Goal: Task Accomplishment & Management: Complete application form

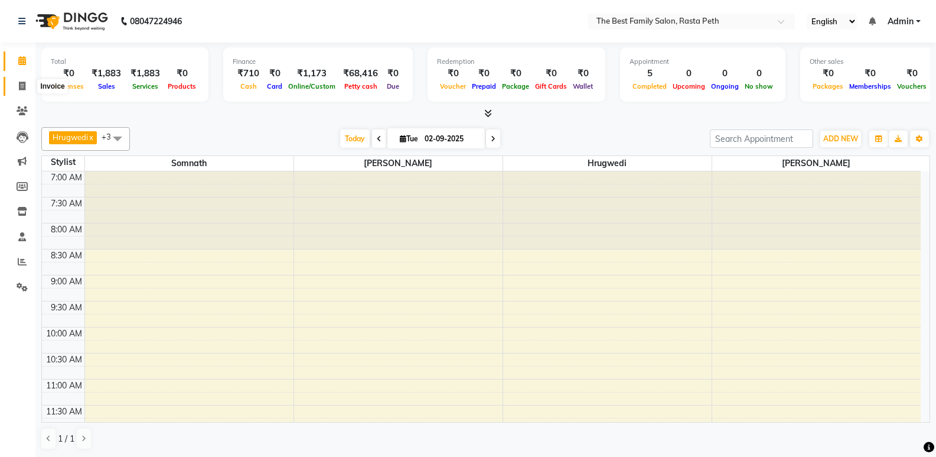
click at [24, 89] on icon at bounding box center [22, 86] width 6 height 9
select select "6744"
select select "service"
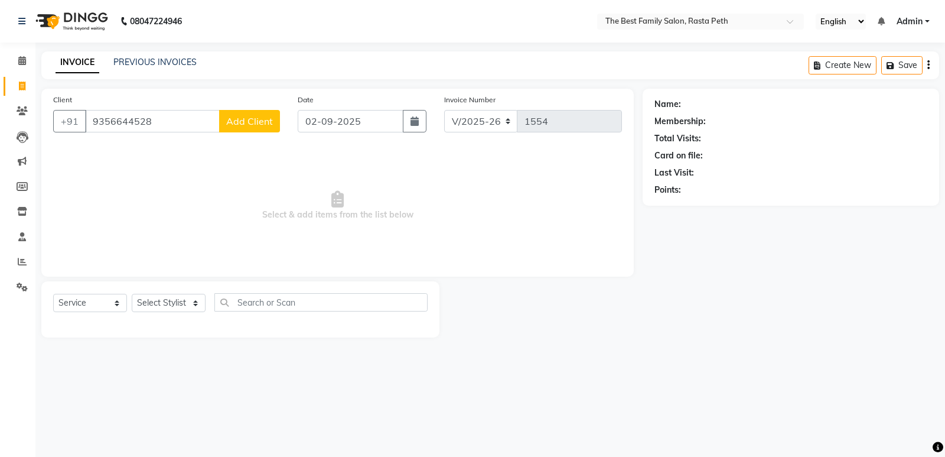
type input "9356644528"
click at [278, 121] on button "Add Client" at bounding box center [249, 121] width 61 height 22
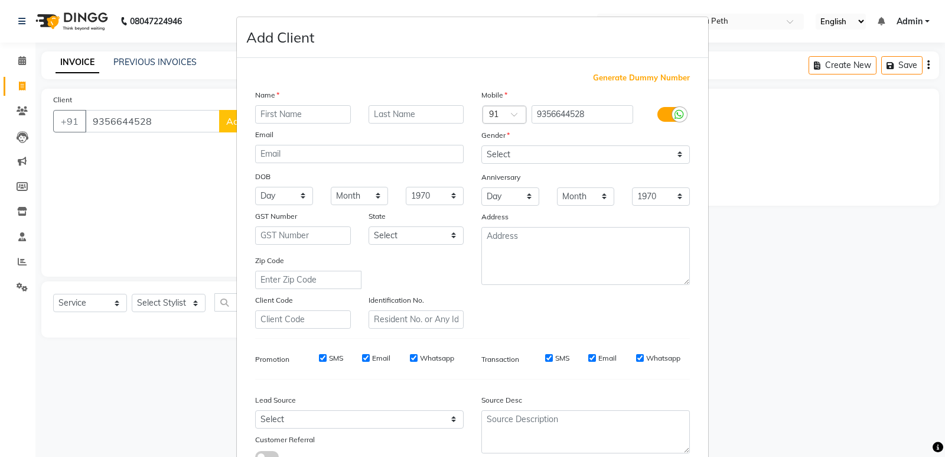
click at [266, 112] on input "text" at bounding box center [303, 114] width 96 height 18
type input "saniya"
click at [376, 112] on input "text" at bounding box center [417, 114] width 96 height 18
type input "khan"
click at [675, 152] on select "Select [DEMOGRAPHIC_DATA] [DEMOGRAPHIC_DATA] Other Prefer Not To Say" at bounding box center [586, 154] width 209 height 18
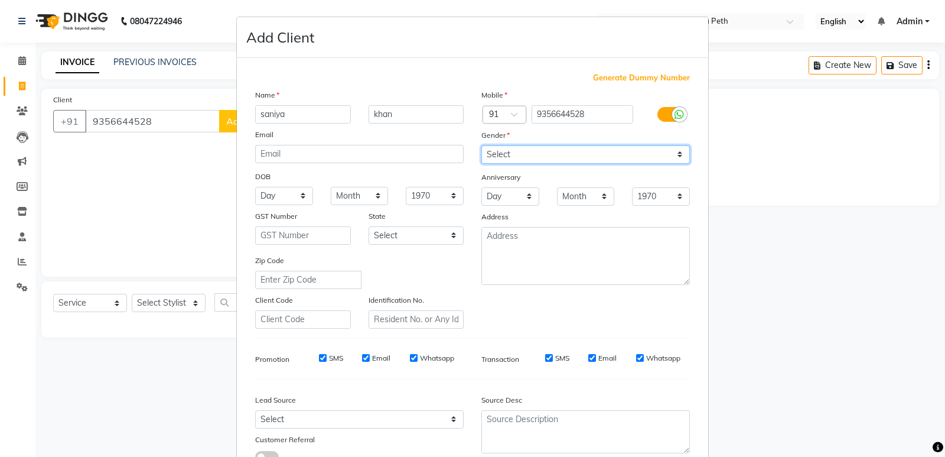
select select "[DEMOGRAPHIC_DATA]"
click at [482, 145] on select "Select [DEMOGRAPHIC_DATA] [DEMOGRAPHIC_DATA] Other Prefer Not To Say" at bounding box center [586, 154] width 209 height 18
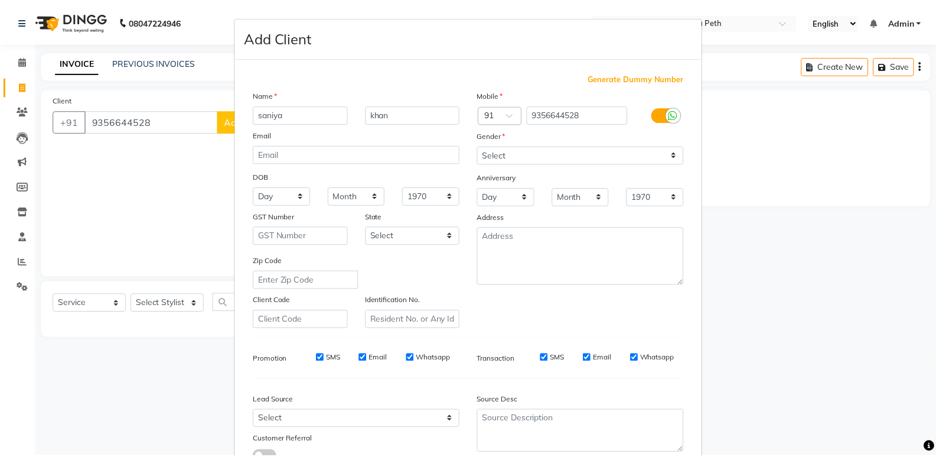
scroll to position [89, 0]
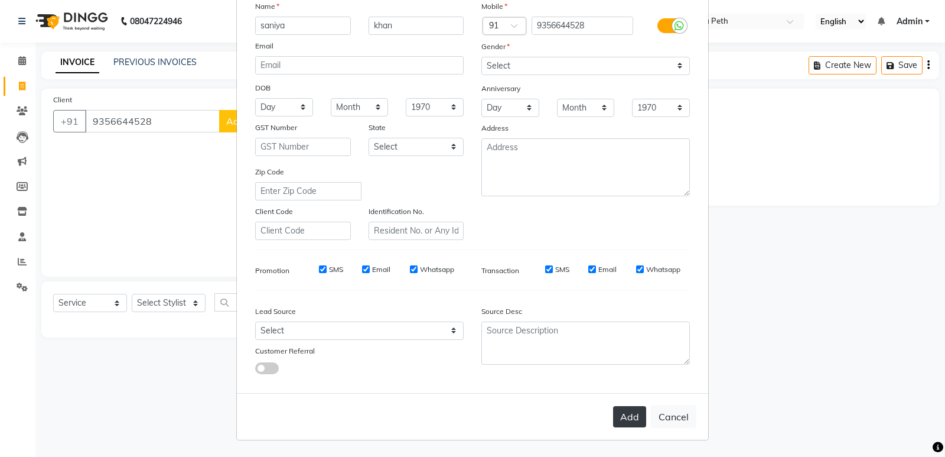
click at [629, 418] on button "Add" at bounding box center [629, 416] width 33 height 21
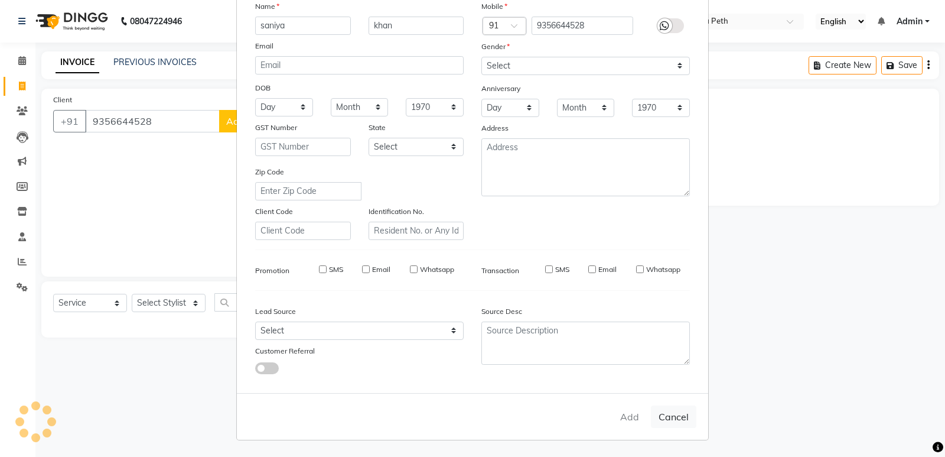
select select
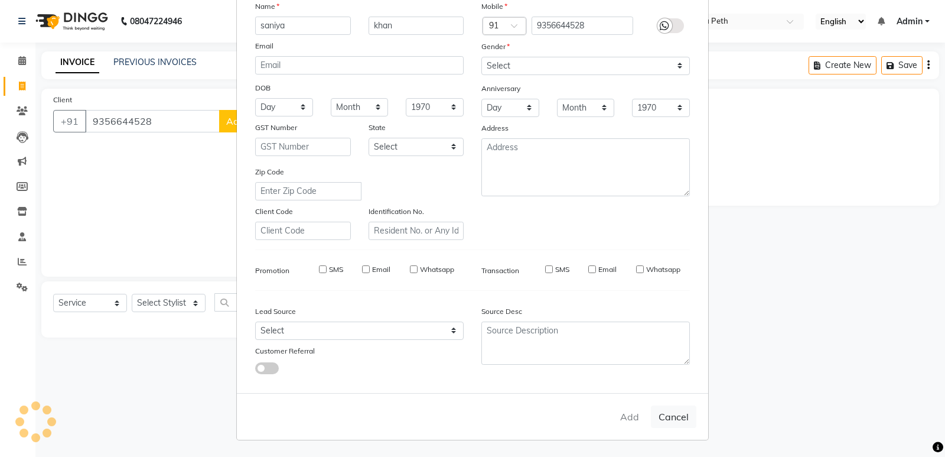
select select
checkbox input "false"
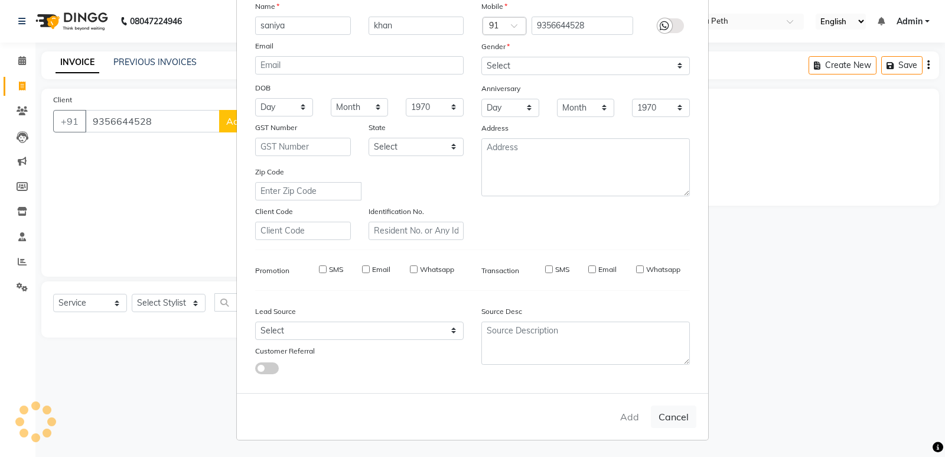
checkbox input "false"
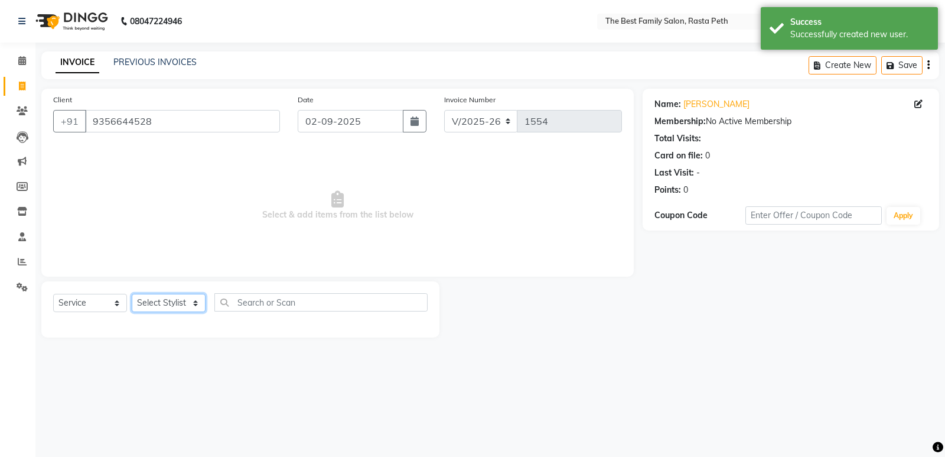
click at [199, 305] on select "Select Stylist Hrugwedi [PERSON_NAME] [PERSON_NAME] Om Other Pooja Somnath [PER…" at bounding box center [169, 303] width 74 height 18
click at [238, 303] on input "text" at bounding box center [320, 302] width 213 height 18
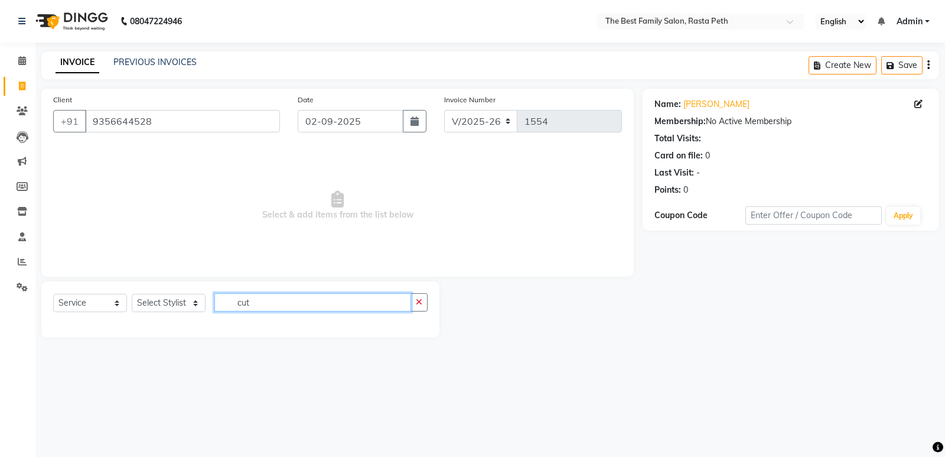
type input "cut"
click at [196, 303] on select "Select Stylist Hrugwedi [PERSON_NAME] [PERSON_NAME] Om Other Pooja Somnath [PER…" at bounding box center [169, 303] width 74 height 18
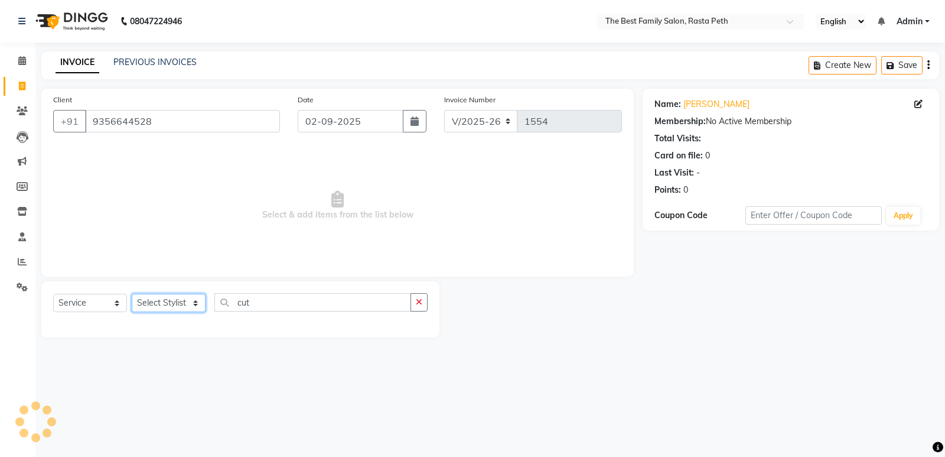
select select "52950"
click at [132, 294] on select "Select Stylist Hrugwedi [PERSON_NAME] [PERSON_NAME] Om Other Pooja Somnath [PER…" at bounding box center [169, 303] width 74 height 18
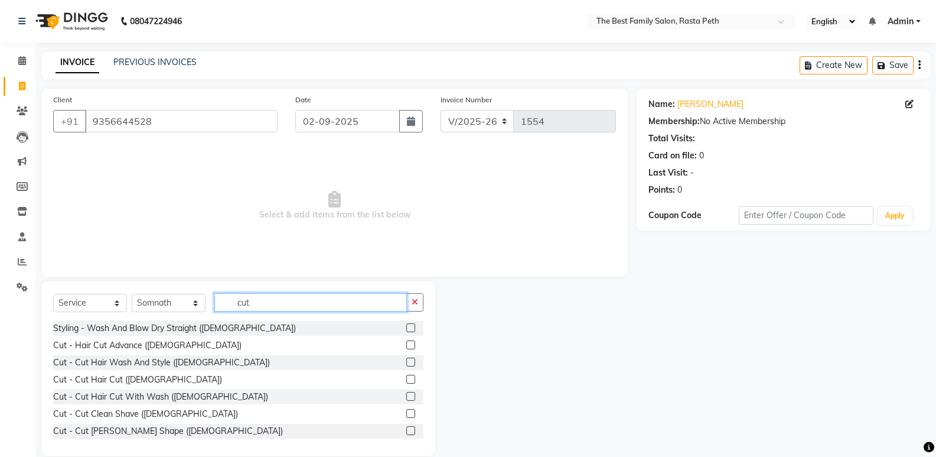
click at [302, 308] on input "cut" at bounding box center [310, 302] width 193 height 18
type input "c"
type input "cut"
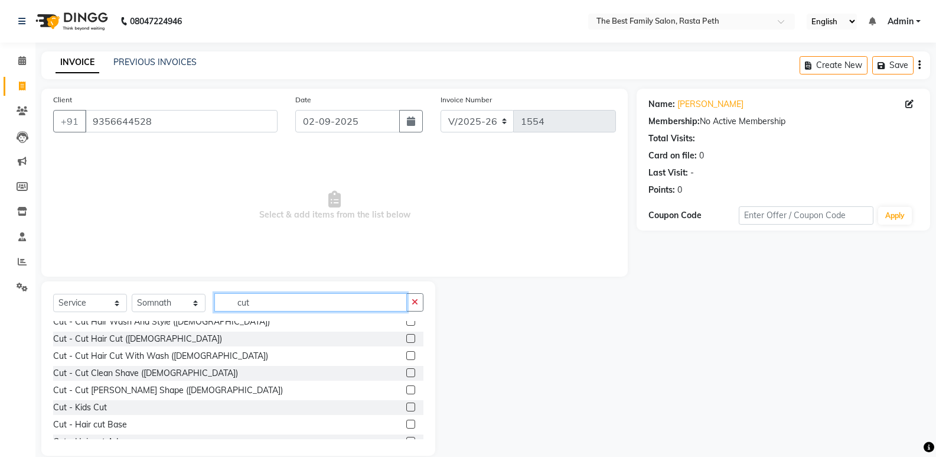
scroll to position [47, 0]
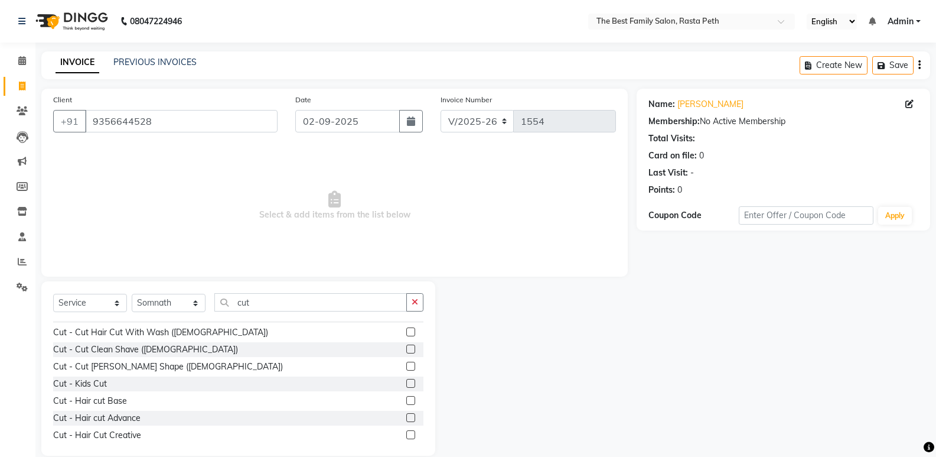
click at [406, 398] on label at bounding box center [410, 400] width 9 height 9
click at [406, 398] on input "checkbox" at bounding box center [410, 401] width 8 height 8
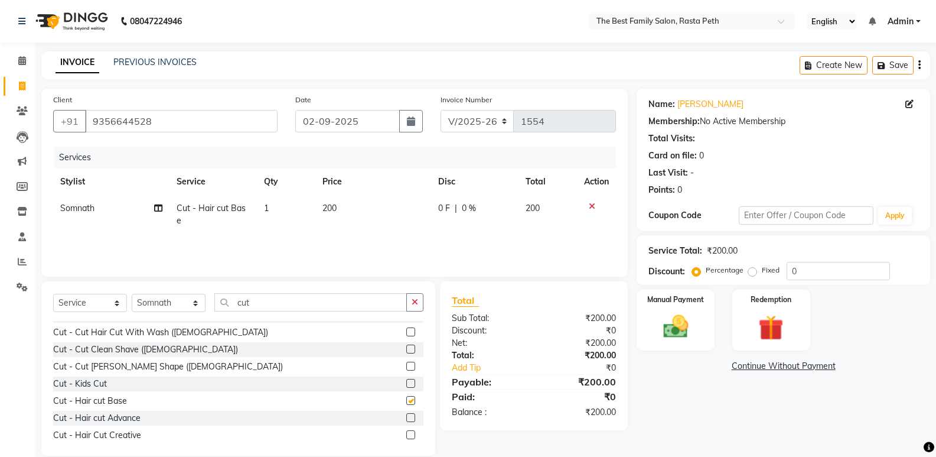
checkbox input "false"
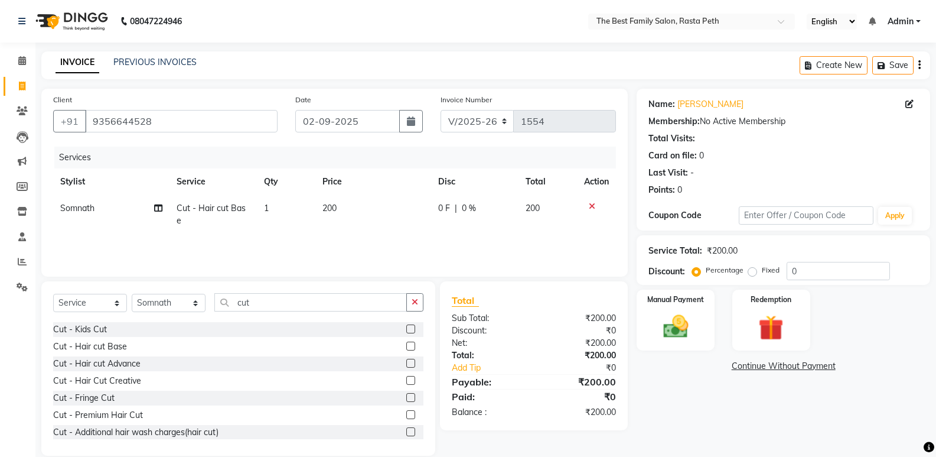
scroll to position [105, 0]
click at [406, 428] on label at bounding box center [410, 428] width 9 height 9
click at [406, 428] on input "checkbox" at bounding box center [410, 429] width 8 height 8
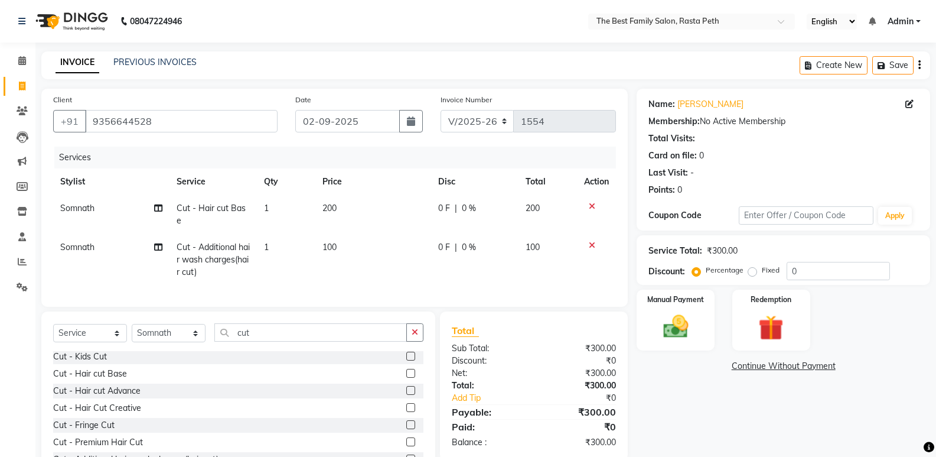
checkbox input "false"
click at [330, 205] on span "200" at bounding box center [330, 208] width 14 height 11
select select "52950"
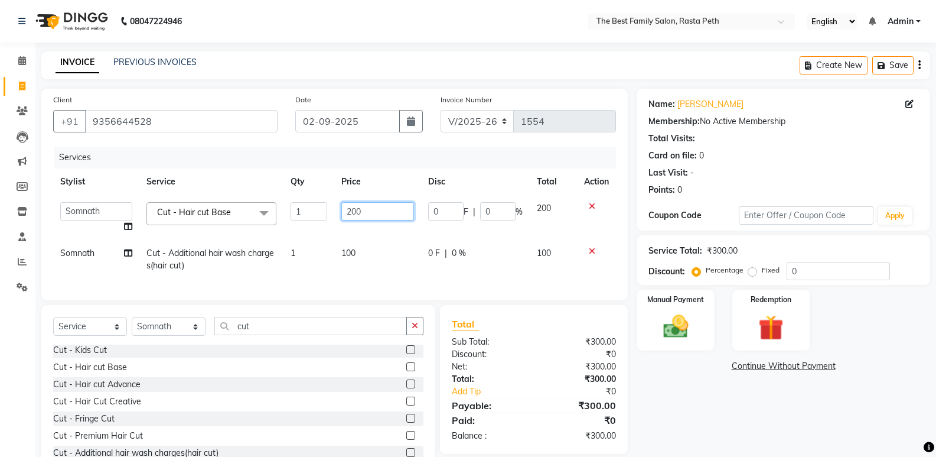
click at [363, 212] on input "200" at bounding box center [377, 211] width 73 height 18
type input "2"
type input "150"
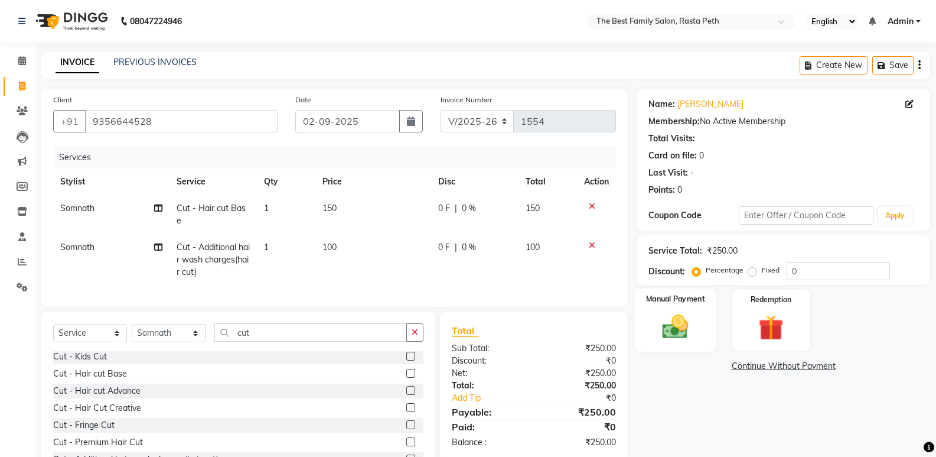
click at [695, 325] on img at bounding box center [676, 326] width 42 height 30
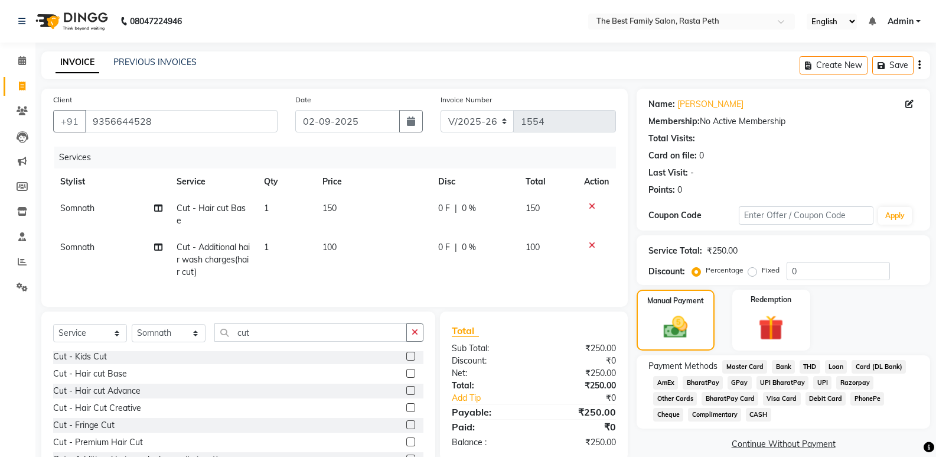
click at [746, 414] on span "CASH" at bounding box center [758, 415] width 25 height 14
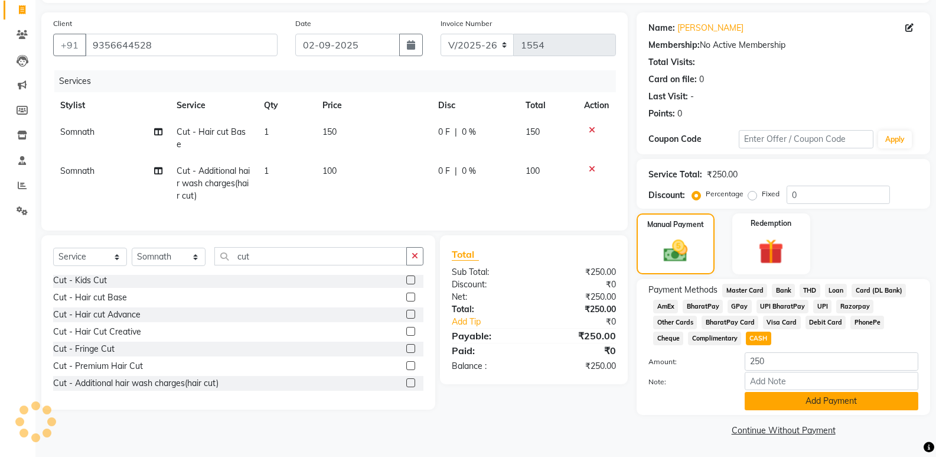
click at [815, 402] on button "Add Payment" at bounding box center [832, 401] width 174 height 18
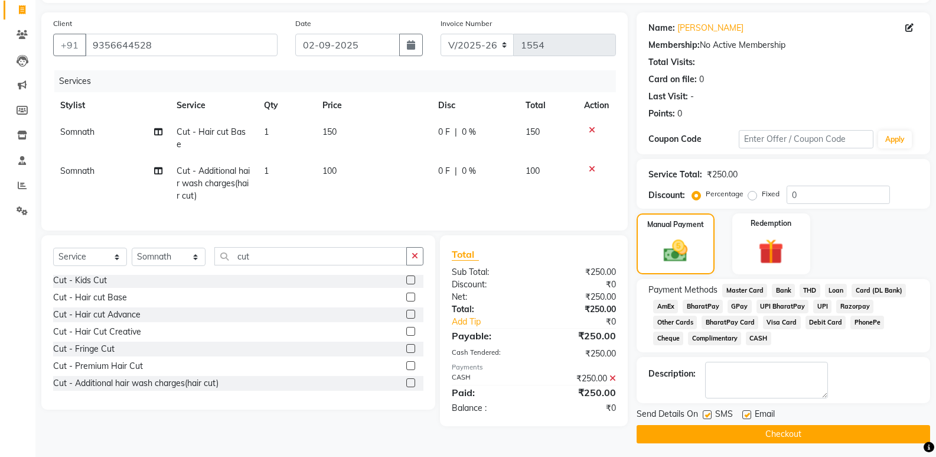
click at [805, 430] on button "Checkout" at bounding box center [784, 434] width 294 height 18
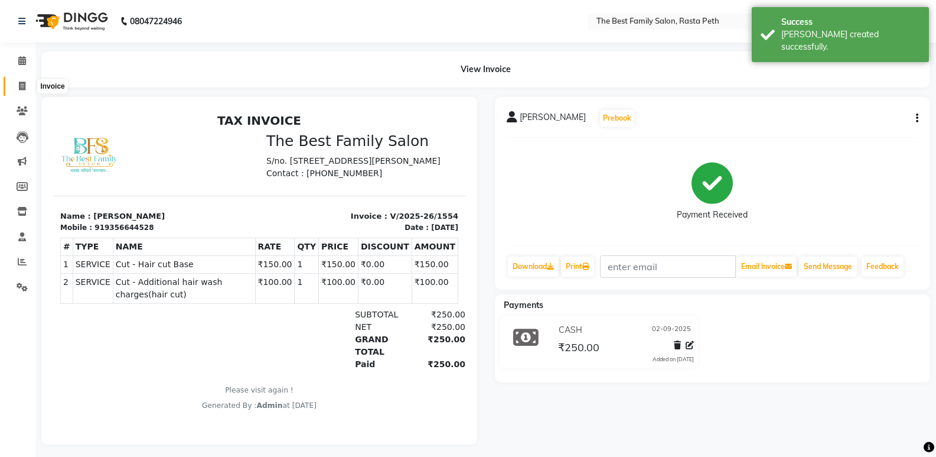
click at [26, 87] on span at bounding box center [22, 87] width 21 height 14
select select "service"
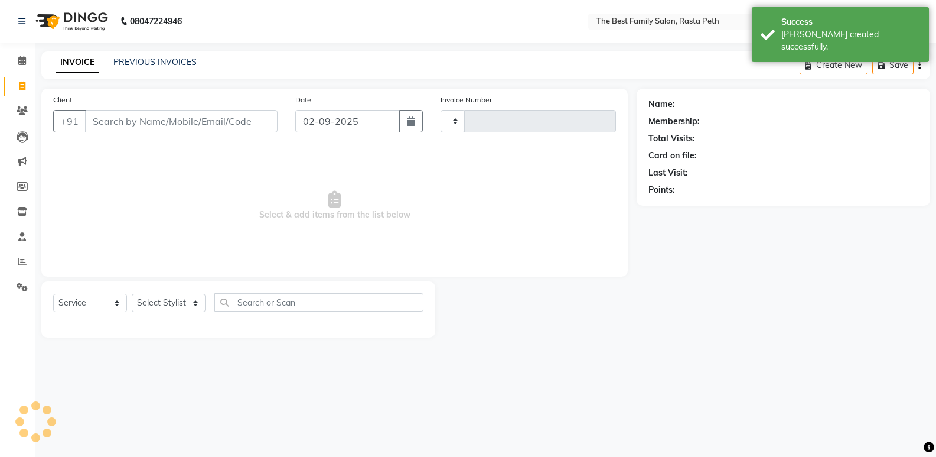
type input "1555"
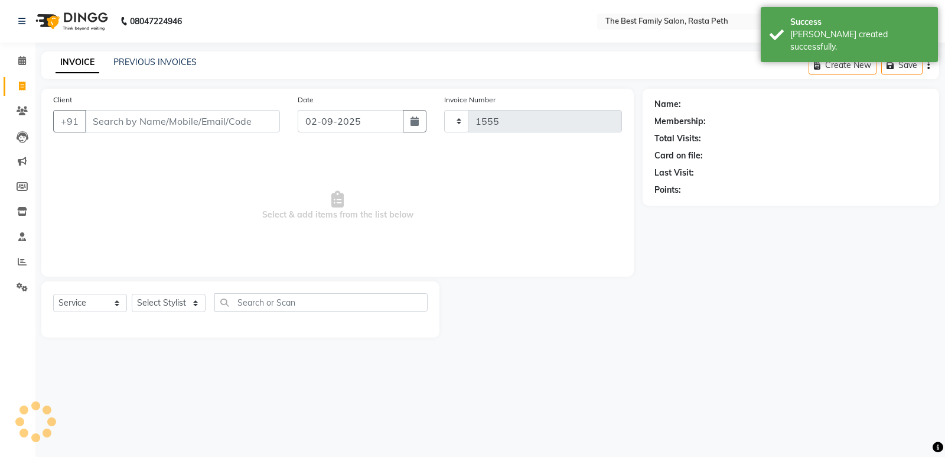
select select "6744"
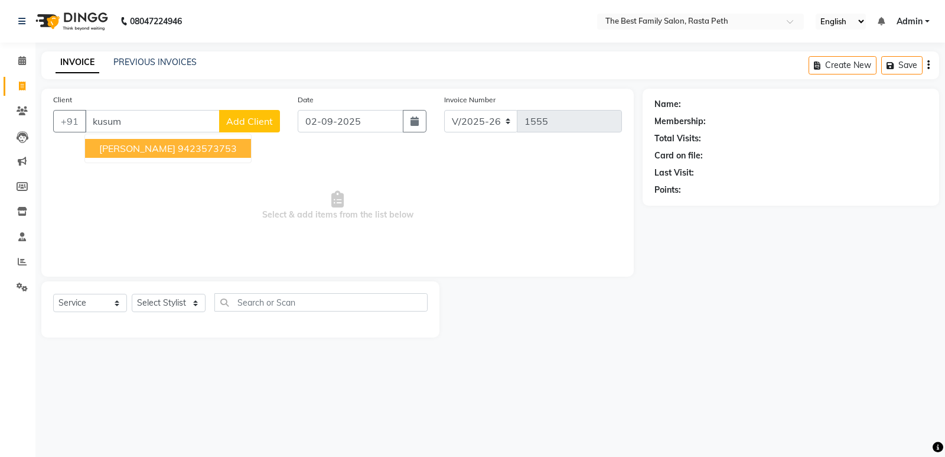
click at [178, 152] on ngb-highlight "9423573753" at bounding box center [207, 148] width 59 height 12
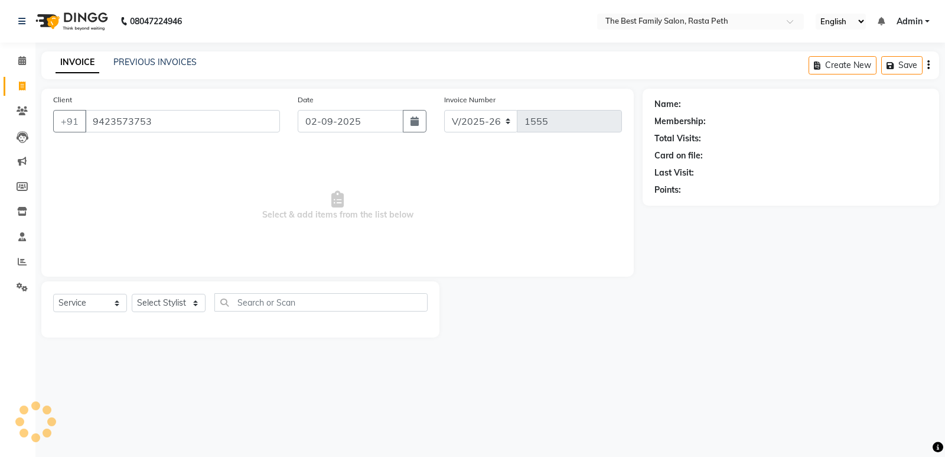
type input "9423573753"
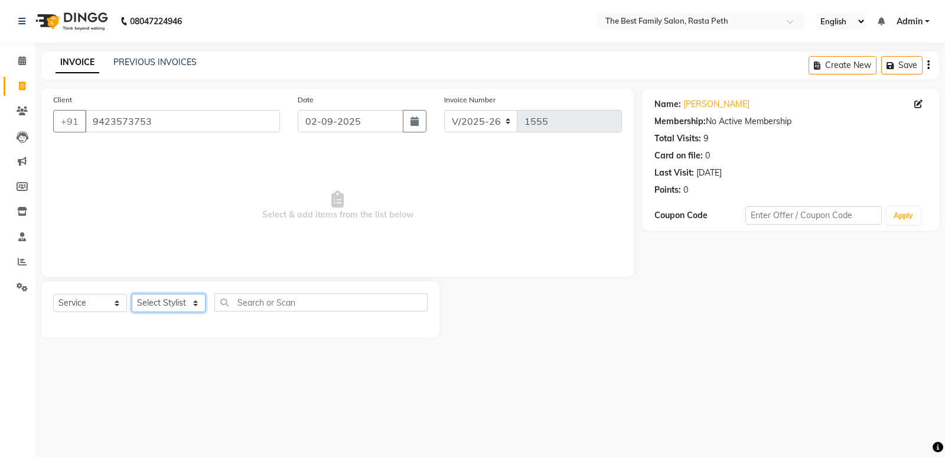
click at [193, 302] on select "Select Stylist Hrugwedi [PERSON_NAME] [PERSON_NAME] Om Other Pooja Somnath [PER…" at bounding box center [169, 303] width 74 height 18
select select "52950"
click at [132, 294] on select "Select Stylist Hrugwedi [PERSON_NAME] [PERSON_NAME] Om Other Pooja Somnath [PER…" at bounding box center [169, 303] width 74 height 18
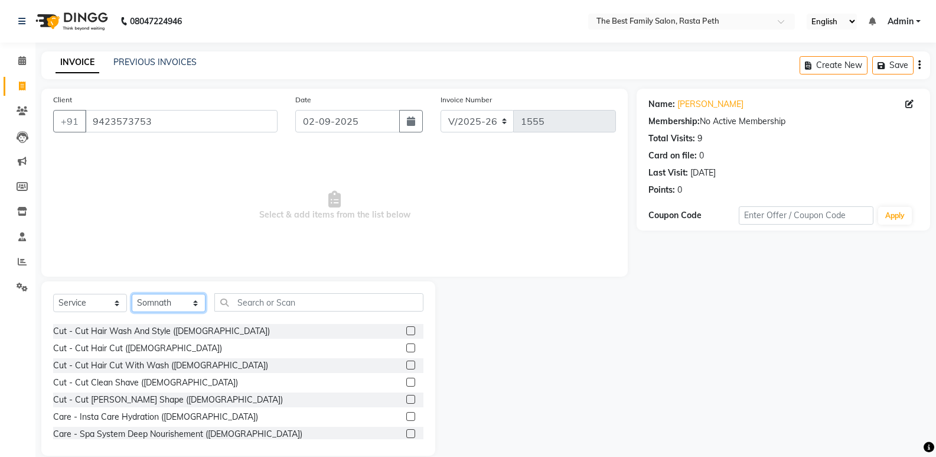
scroll to position [24, 0]
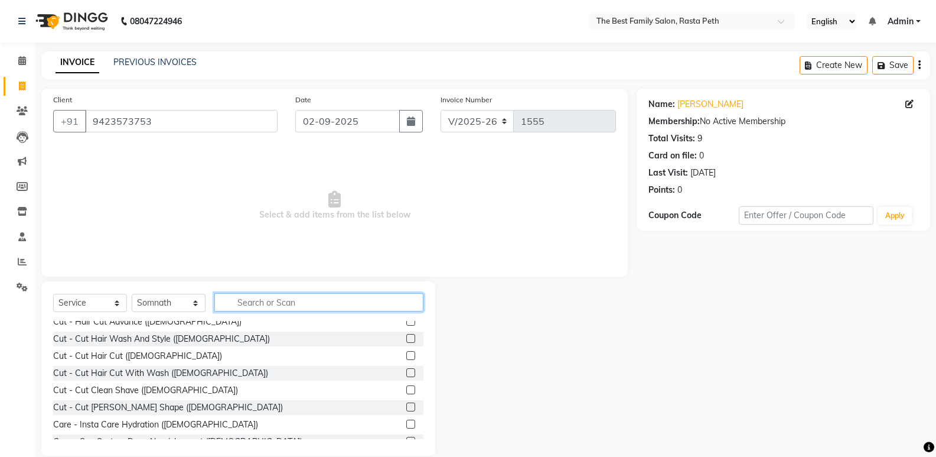
click at [249, 301] on input "text" at bounding box center [318, 302] width 209 height 18
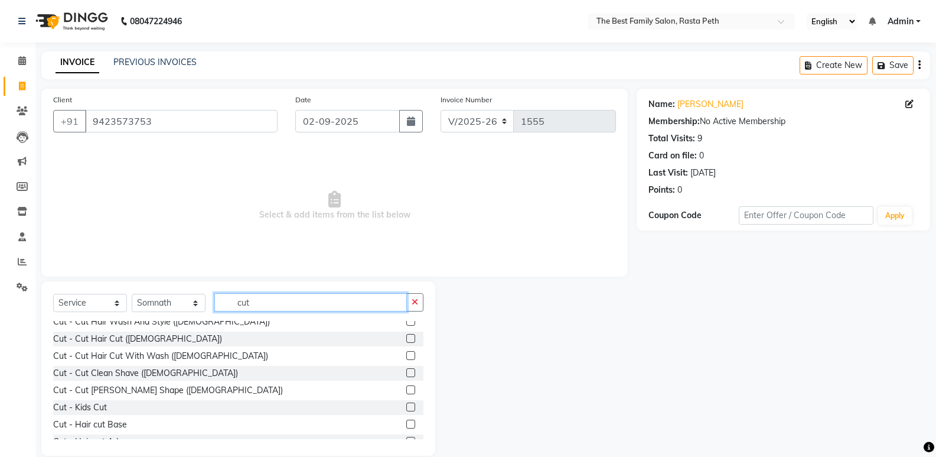
type input "cut"
click at [406, 422] on label at bounding box center [410, 423] width 9 height 9
click at [406, 422] on input "checkbox" at bounding box center [410, 425] width 8 height 8
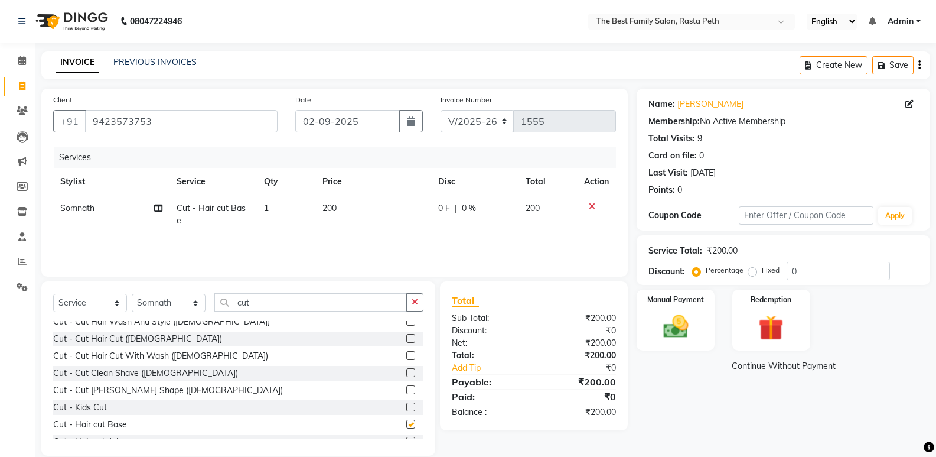
checkbox input "false"
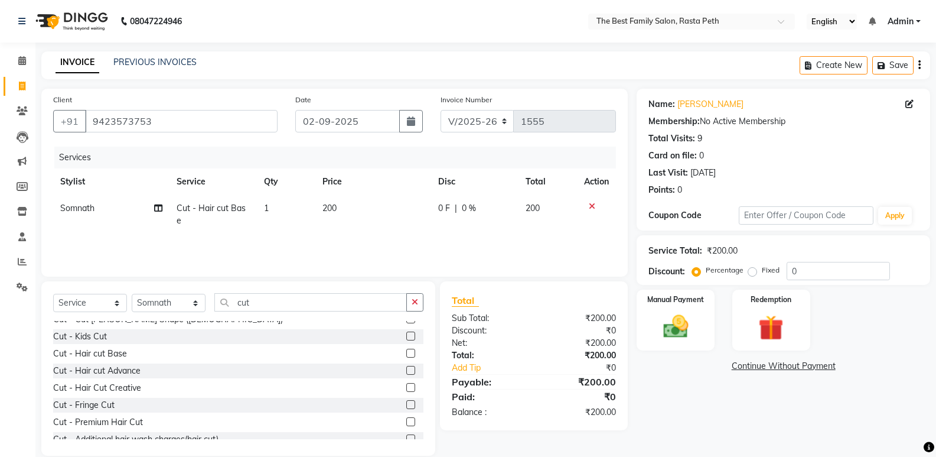
scroll to position [105, 0]
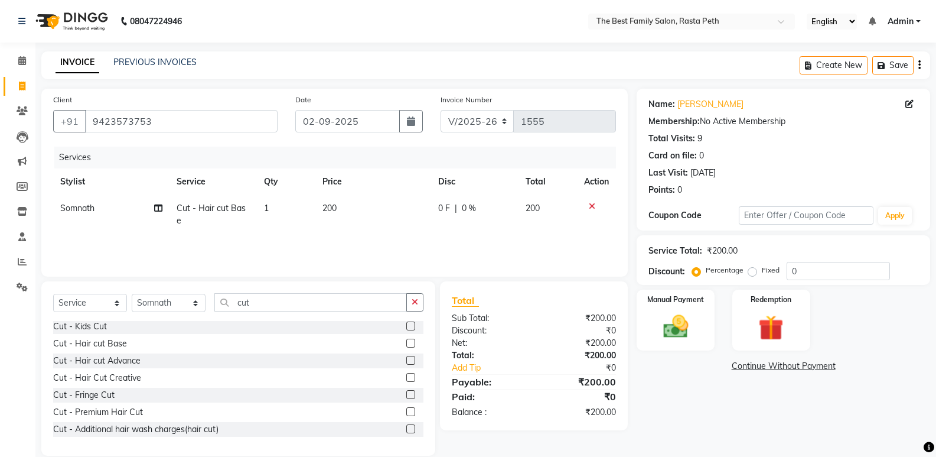
click at [406, 428] on label at bounding box center [410, 428] width 9 height 9
click at [406, 428] on input "checkbox" at bounding box center [410, 429] width 8 height 8
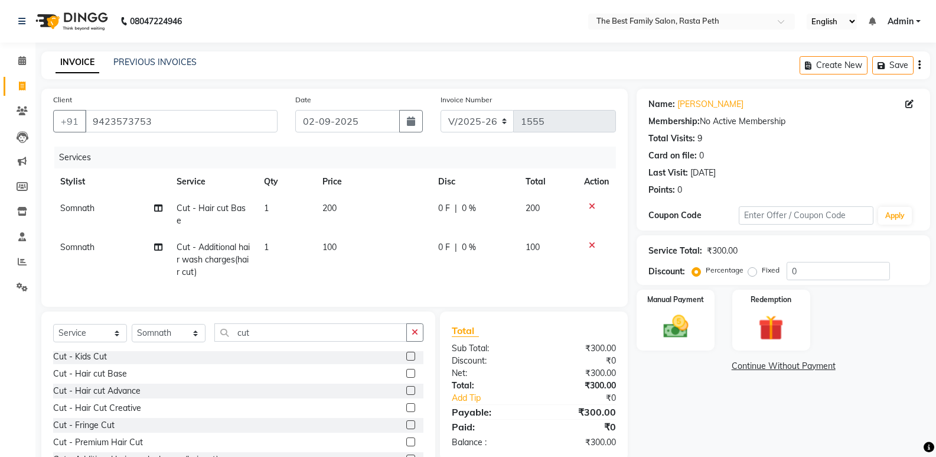
checkbox input "false"
click at [331, 204] on span "200" at bounding box center [330, 208] width 14 height 11
select select "52950"
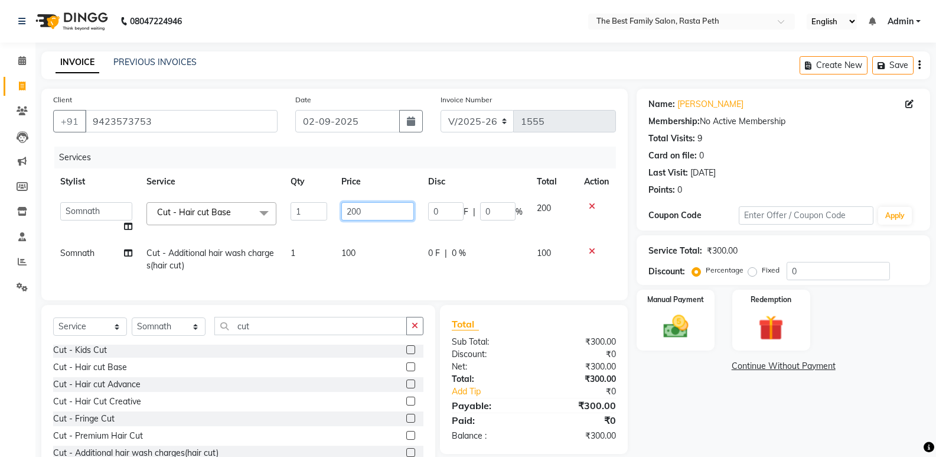
click at [364, 209] on input "200" at bounding box center [377, 211] width 73 height 18
type input "2"
type input "150"
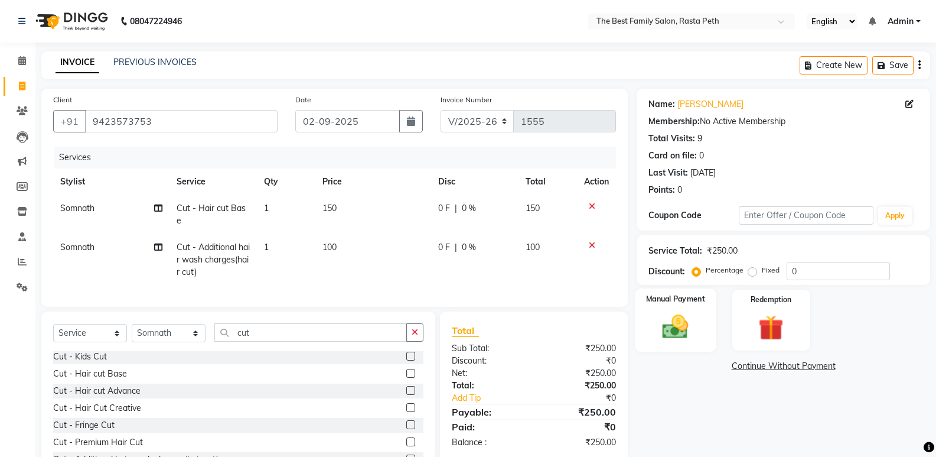
click at [699, 309] on div "Manual Payment" at bounding box center [676, 319] width 81 height 63
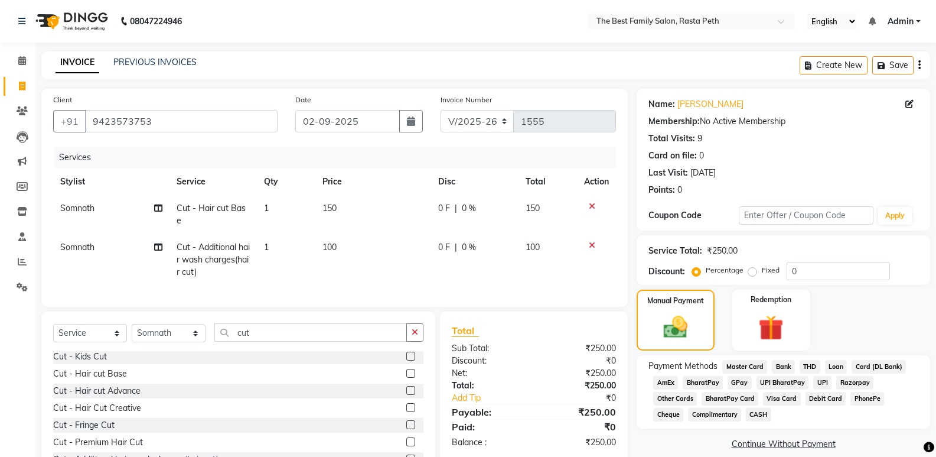
click at [746, 411] on span "CASH" at bounding box center [758, 415] width 25 height 14
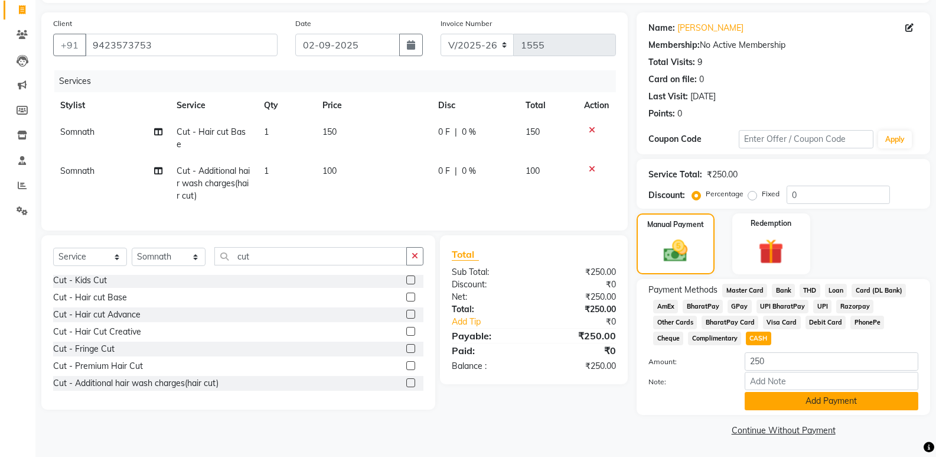
click at [789, 398] on button "Add Payment" at bounding box center [832, 401] width 174 height 18
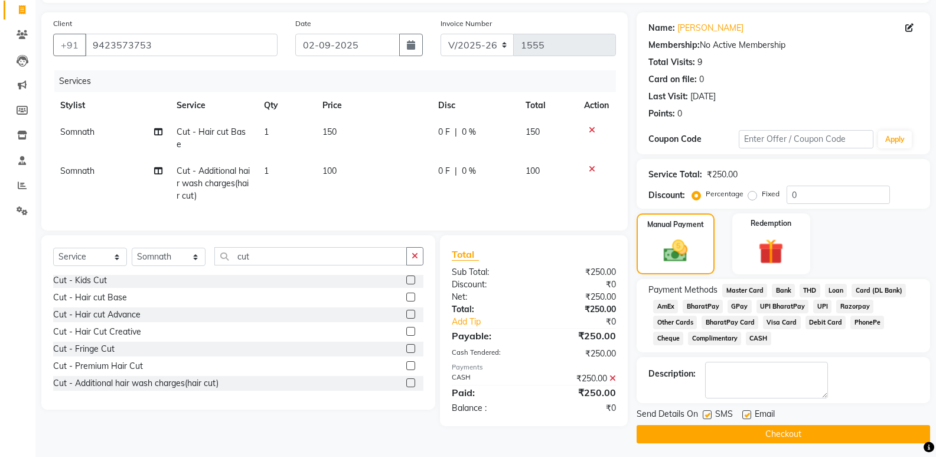
click at [773, 435] on button "Checkout" at bounding box center [784, 434] width 294 height 18
